Goal: Transaction & Acquisition: Purchase product/service

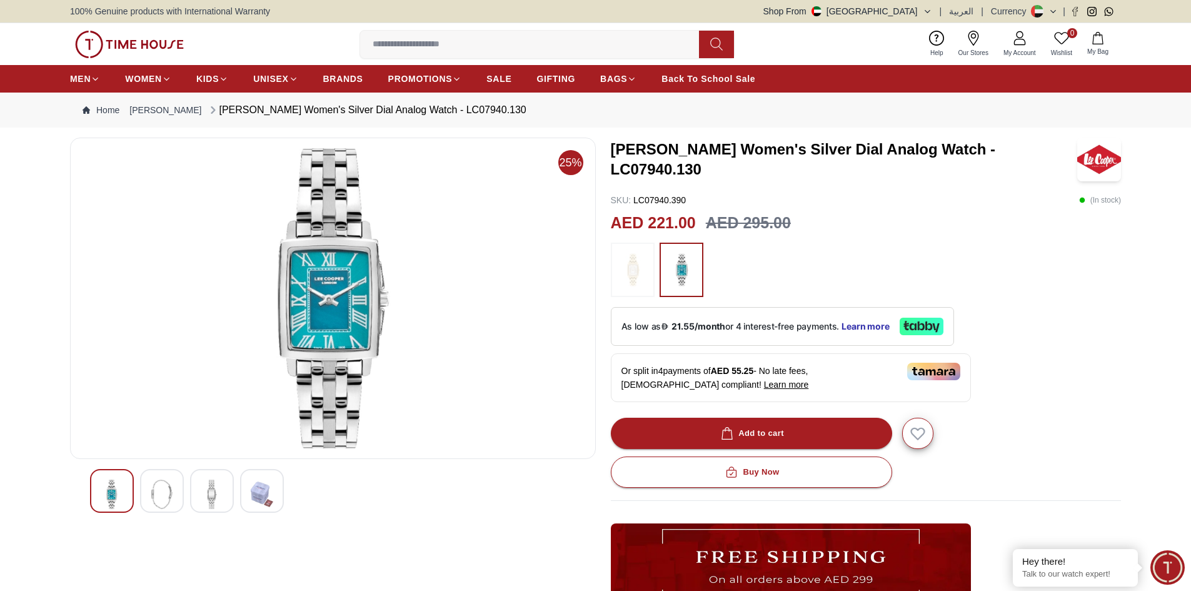
click at [639, 272] on img at bounding box center [632, 270] width 31 height 42
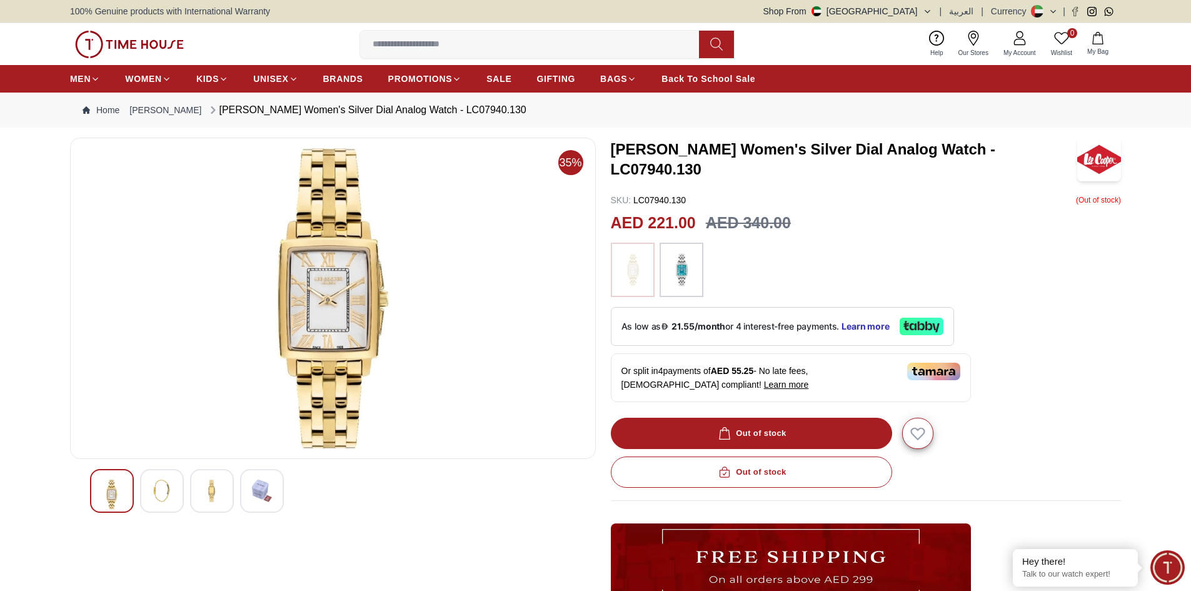
click at [157, 488] on img at bounding box center [162, 490] width 22 height 22
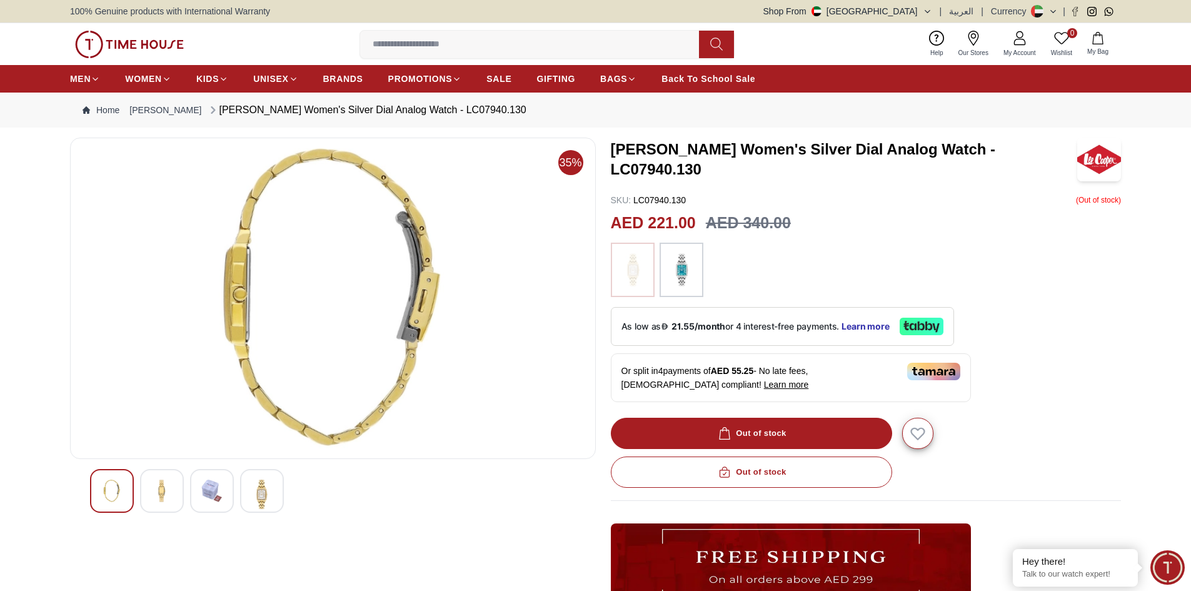
click at [201, 491] on img at bounding box center [212, 490] width 22 height 22
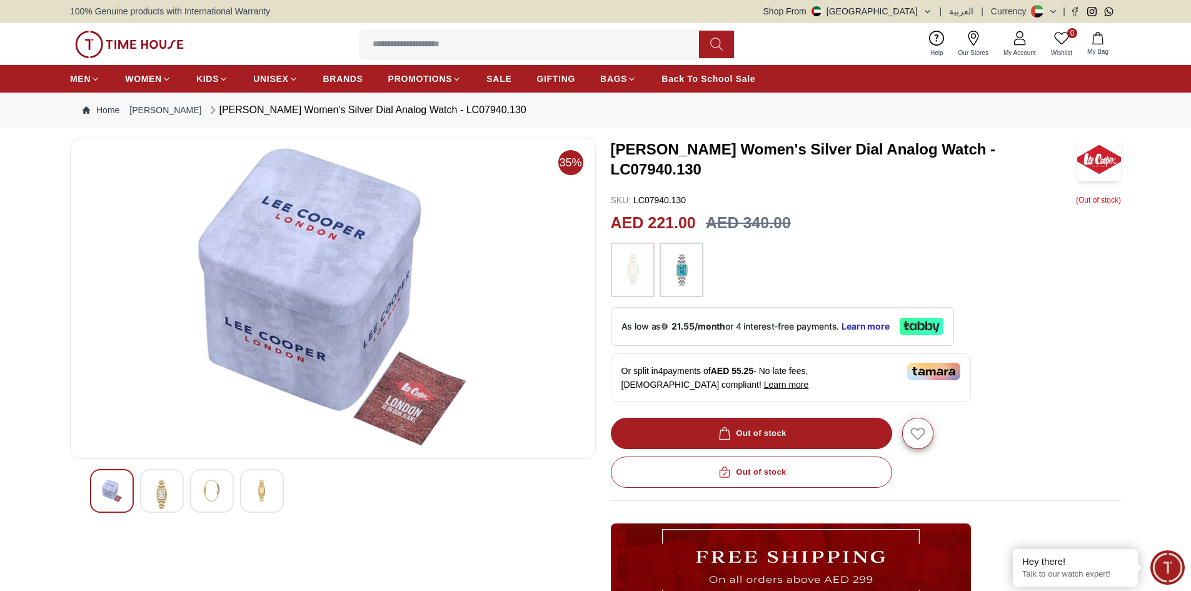
click at [254, 492] on img at bounding box center [262, 490] width 22 height 22
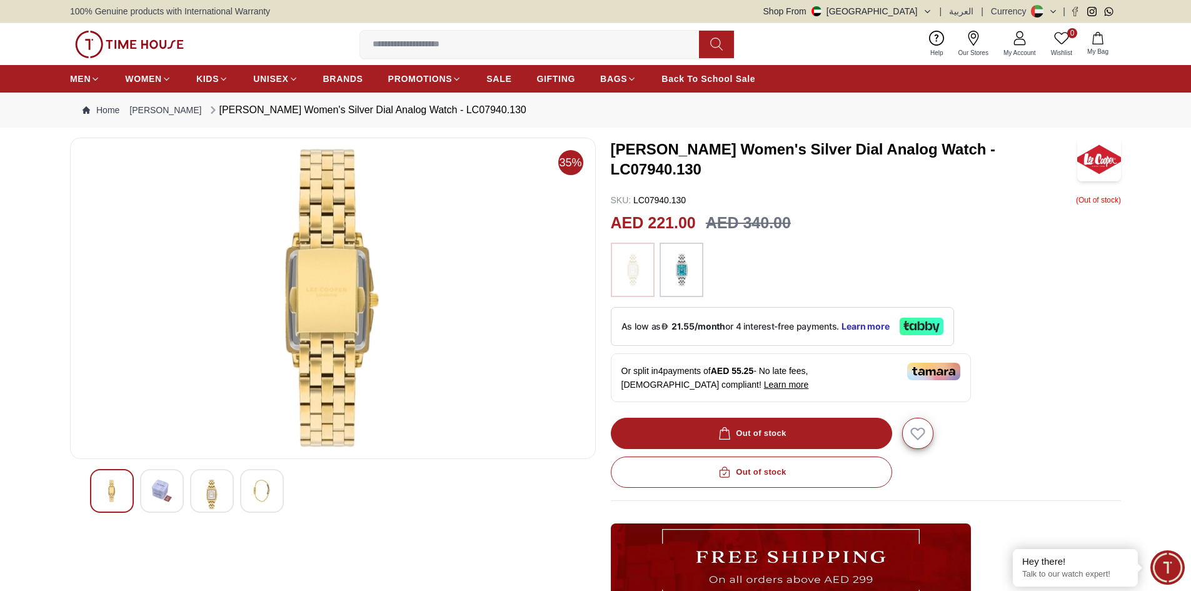
click at [254, 492] on img at bounding box center [262, 490] width 22 height 22
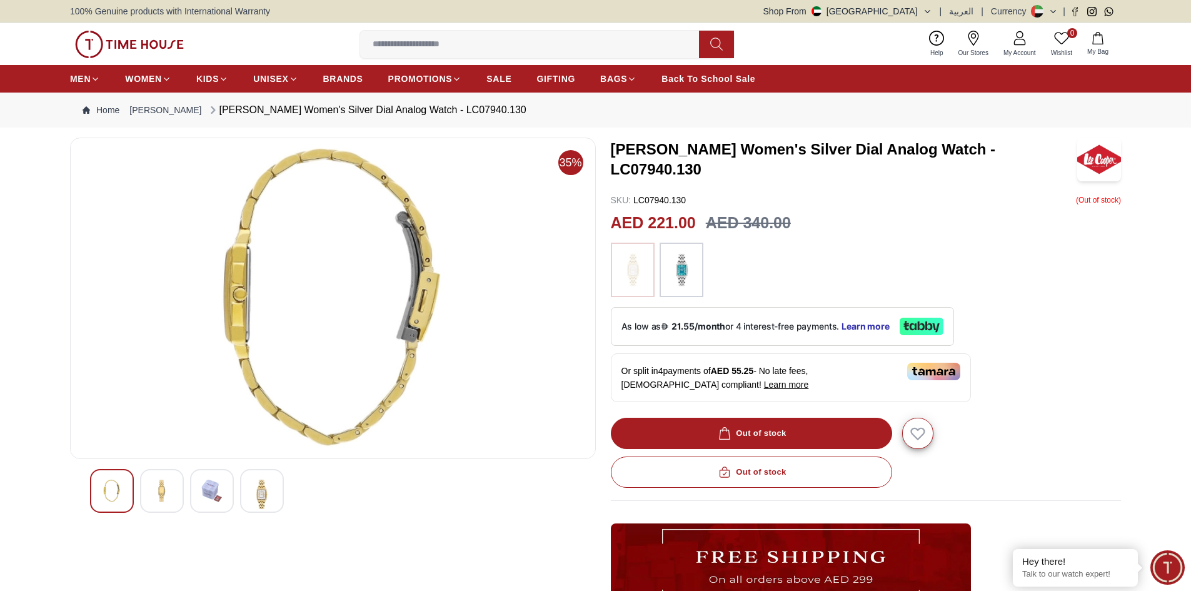
click at [173, 491] on div at bounding box center [162, 491] width 44 height 44
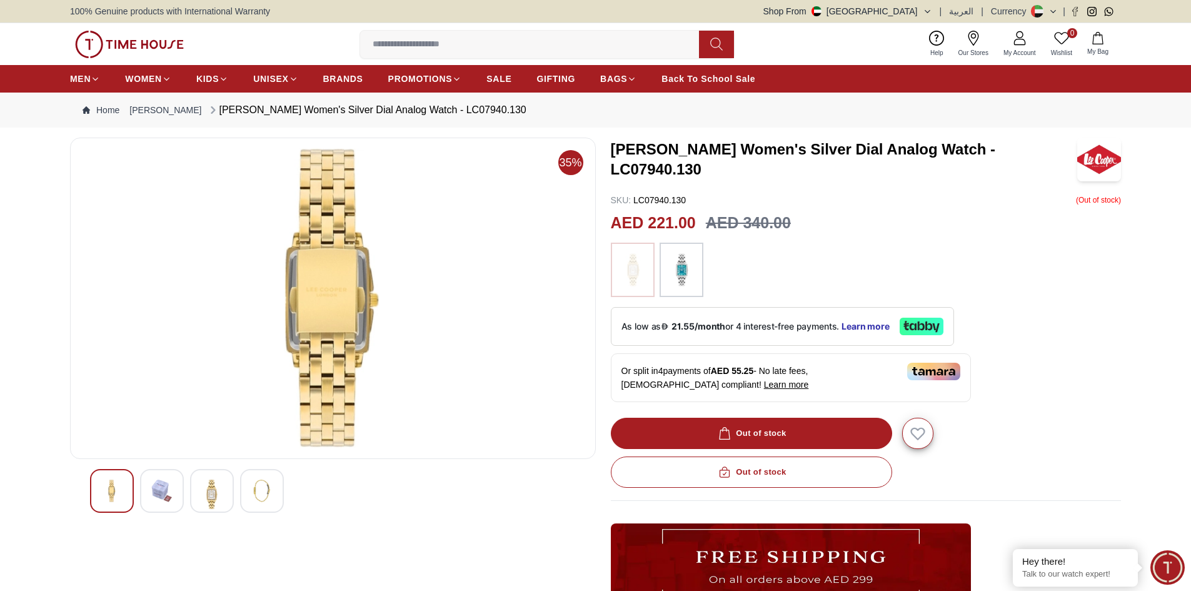
click at [126, 491] on div at bounding box center [112, 491] width 44 height 44
click at [205, 493] on img at bounding box center [212, 493] width 22 height 29
